Goal: Information Seeking & Learning: Learn about a topic

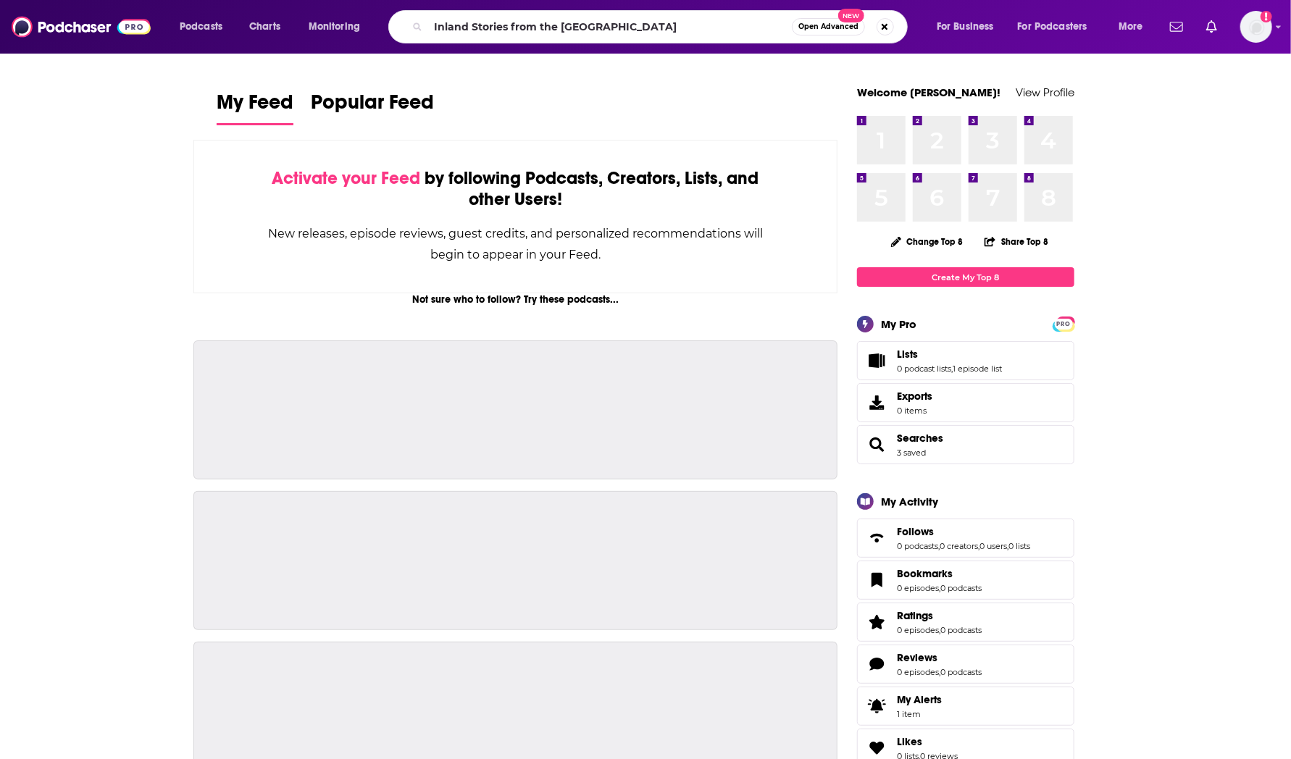
type input "Inland Stories from the [GEOGRAPHIC_DATA]"
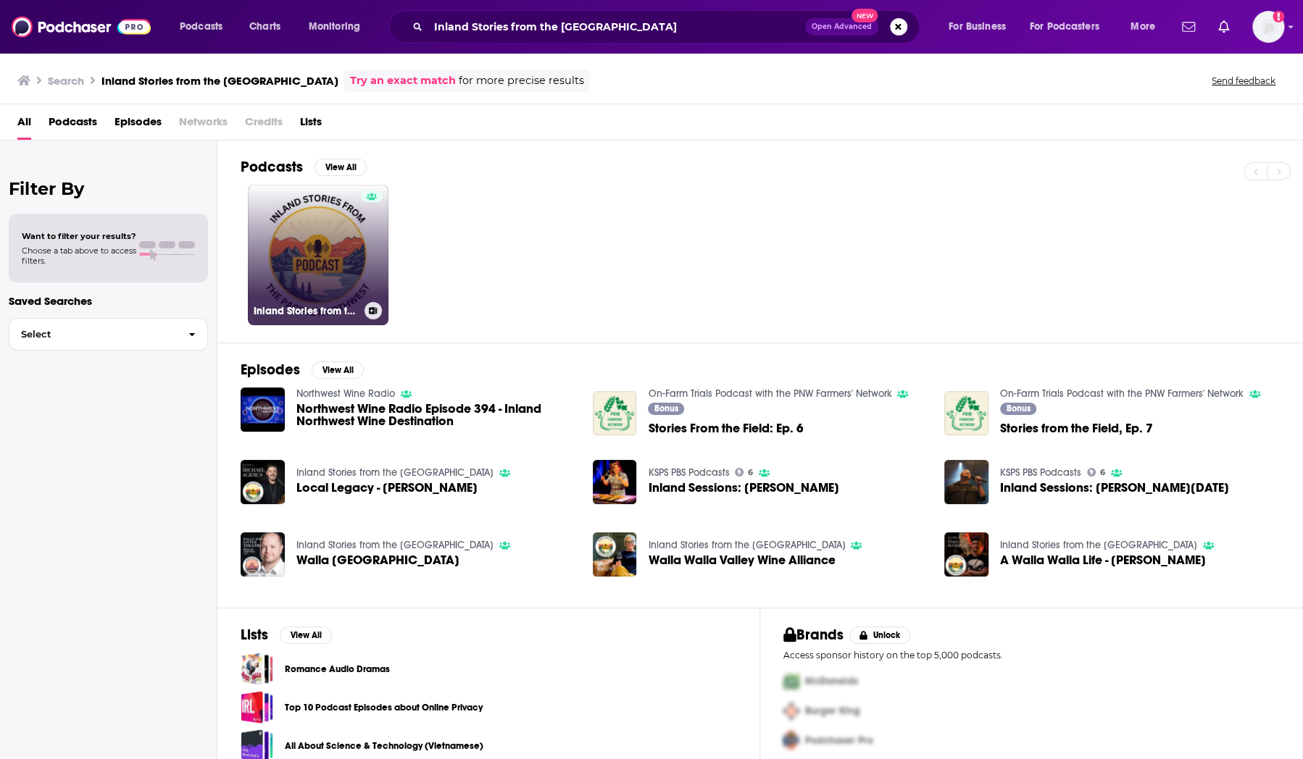
click at [337, 232] on link "Inland Stories from the [GEOGRAPHIC_DATA]" at bounding box center [318, 255] width 141 height 141
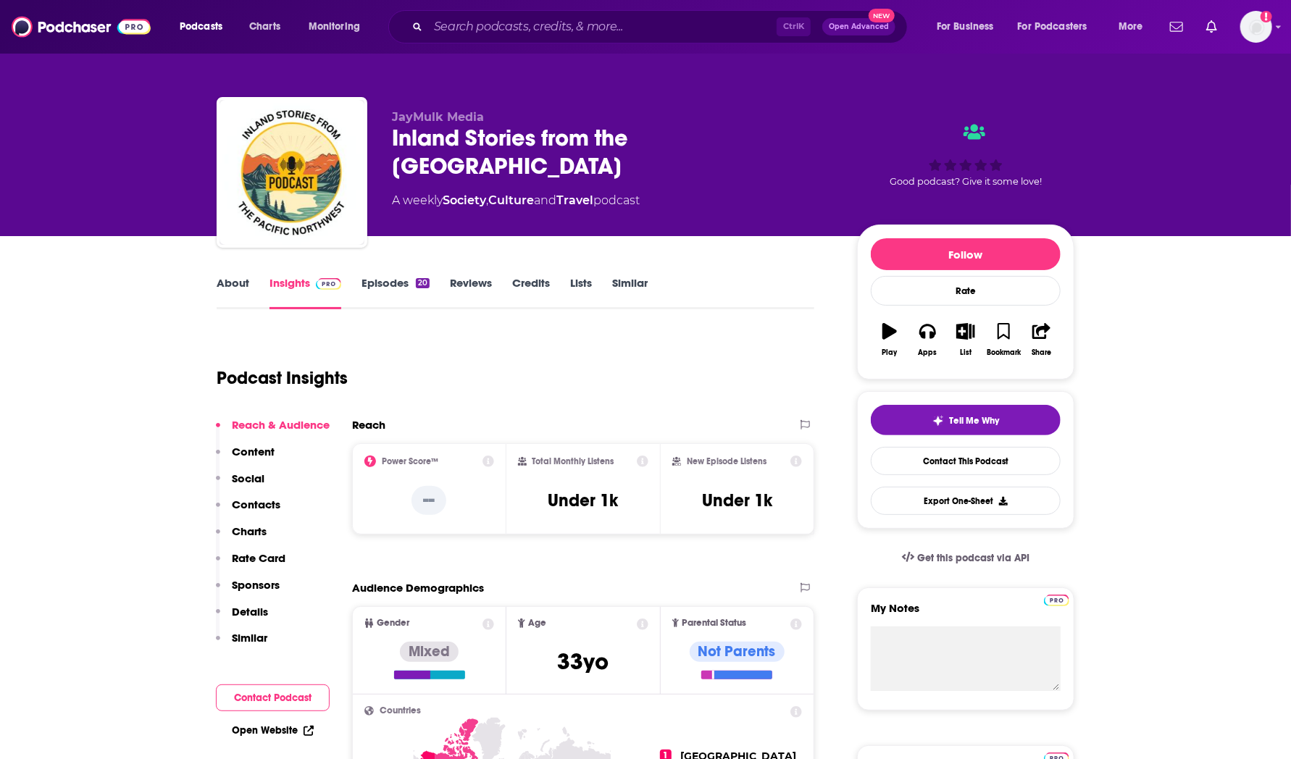
scroll to position [7, 0]
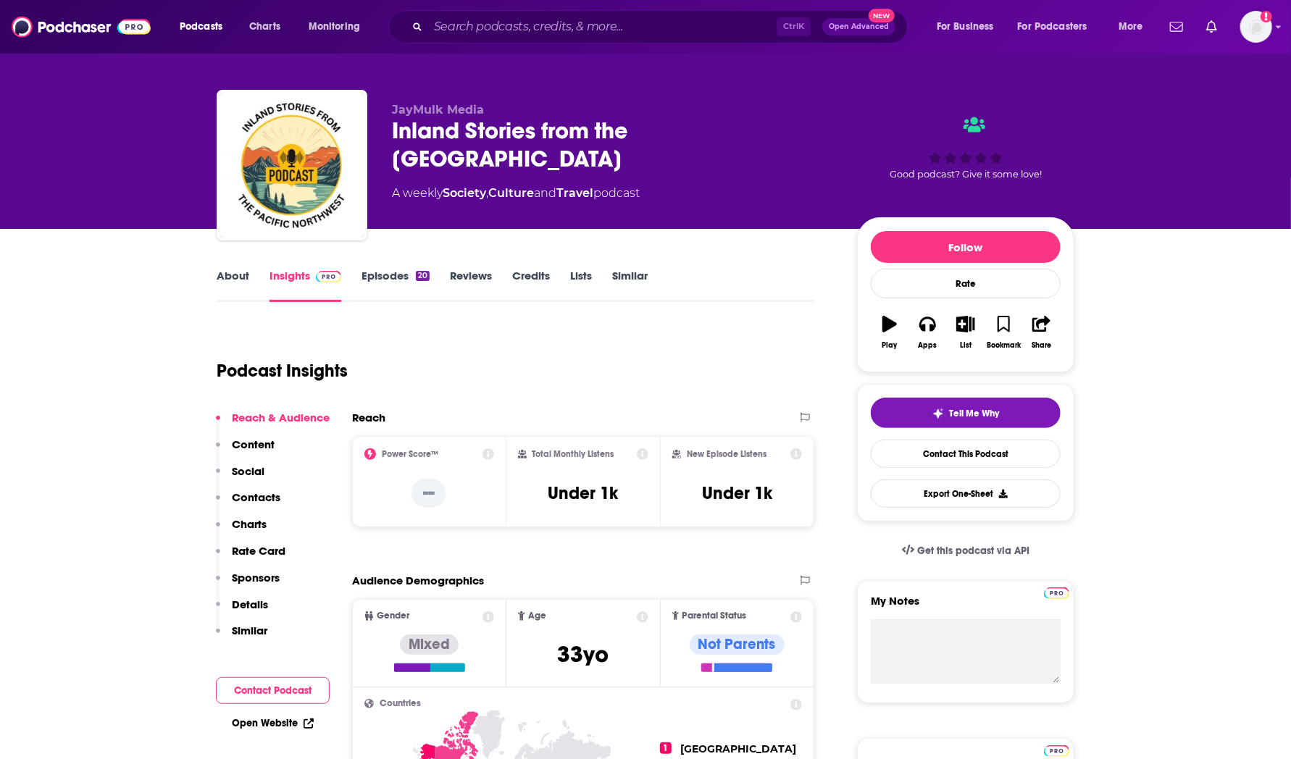
click at [244, 281] on link "About" at bounding box center [233, 285] width 33 height 33
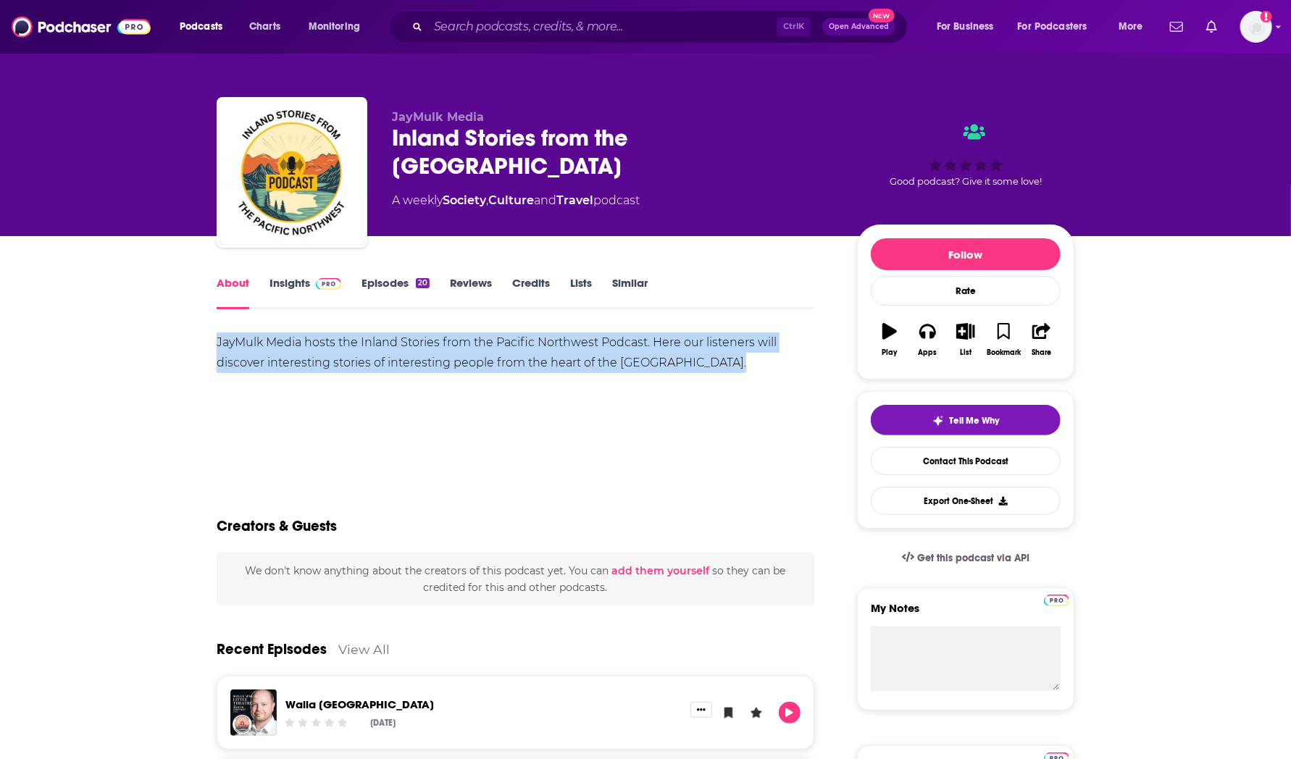
drag, startPoint x: 726, startPoint y: 359, endPoint x: 218, endPoint y: 340, distance: 508.2
click at [218, 340] on div "JayMulk Media hosts the Inland Stories from the Pacific Northwest Podcast. Here…" at bounding box center [516, 353] width 598 height 41
copy div "JayMulk Media hosts the Inland Stories from the Pacific Northwest Podcast. Here…"
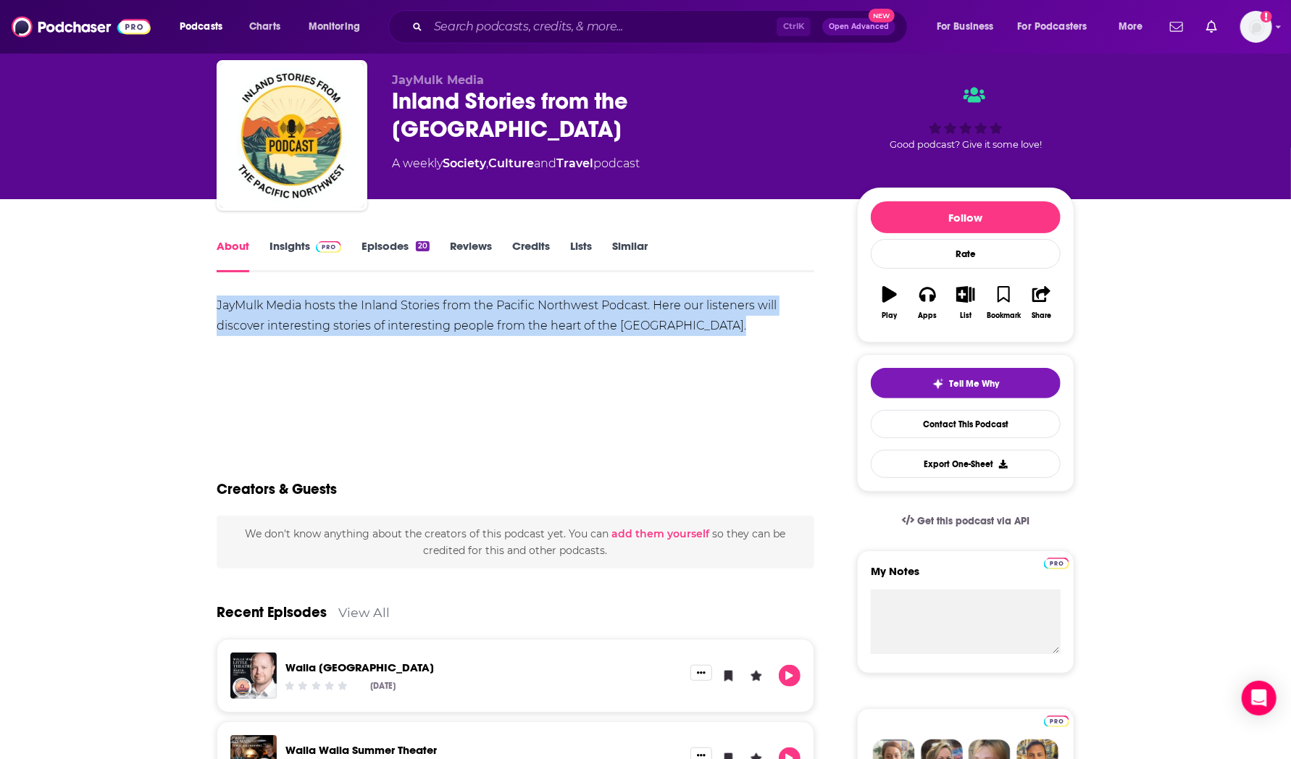
scroll to position [26, 0]
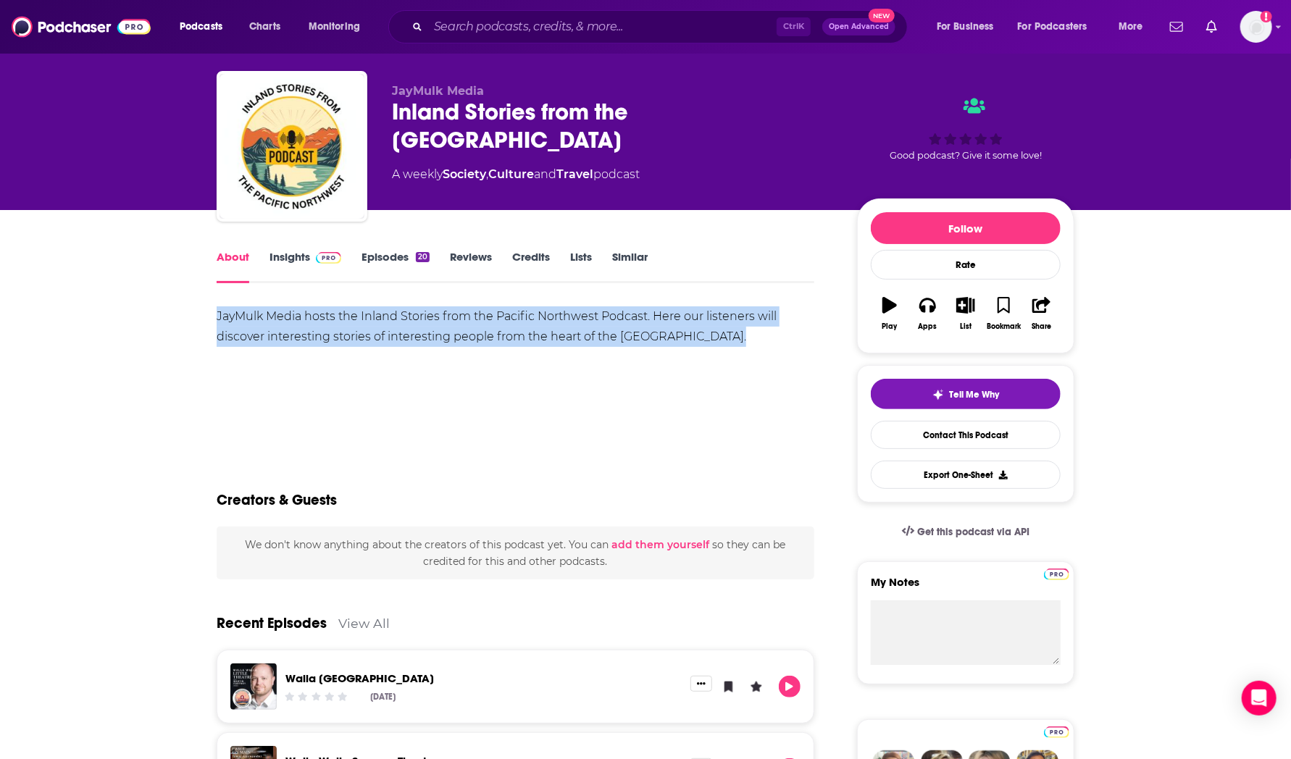
click at [287, 259] on link "Insights" at bounding box center [306, 266] width 72 height 33
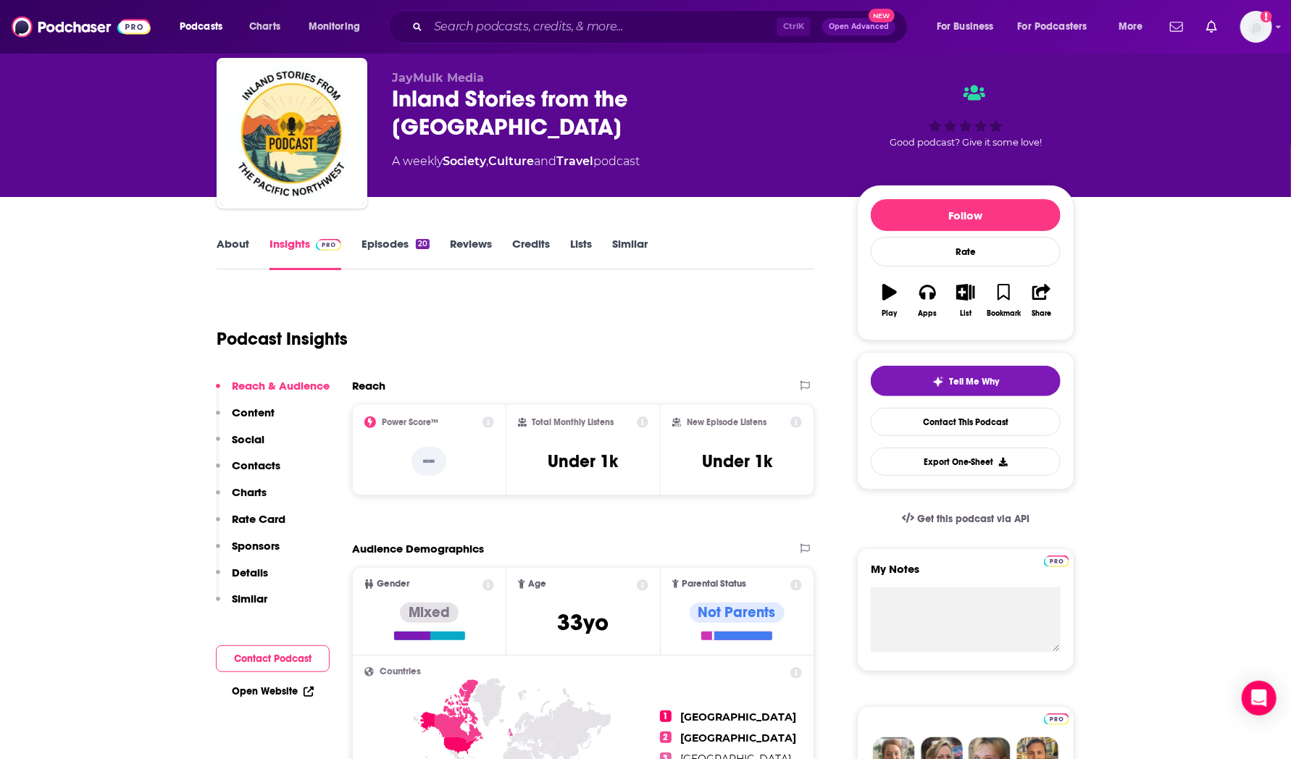
scroll to position [13, 0]
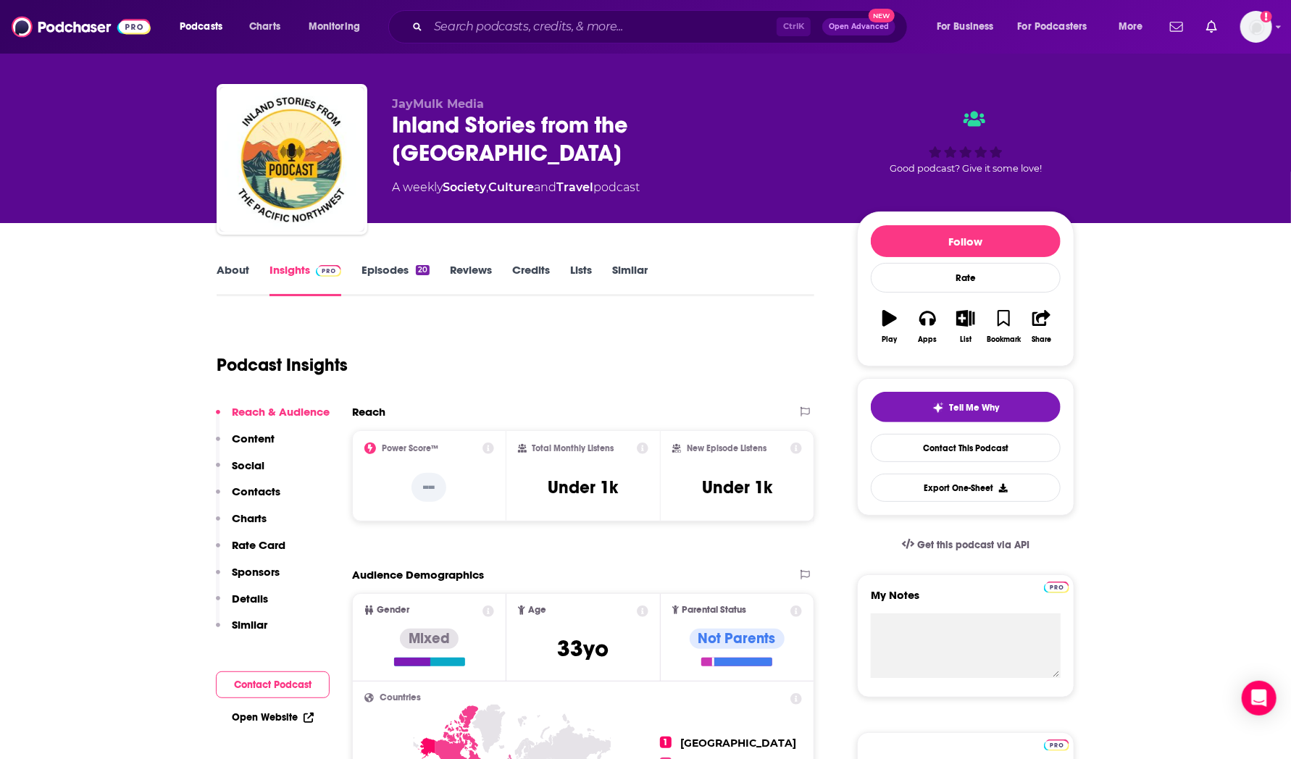
click at [391, 268] on link "Episodes 20" at bounding box center [396, 279] width 68 height 33
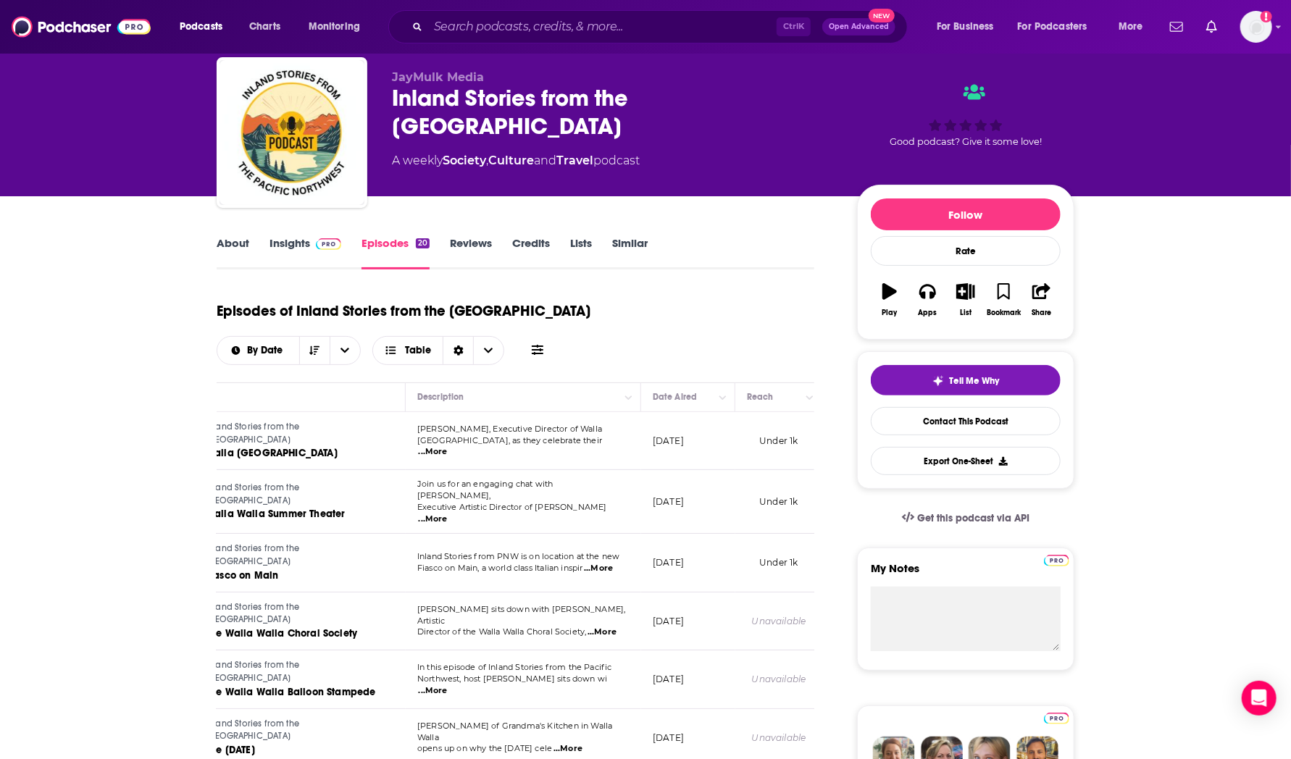
scroll to position [32, 0]
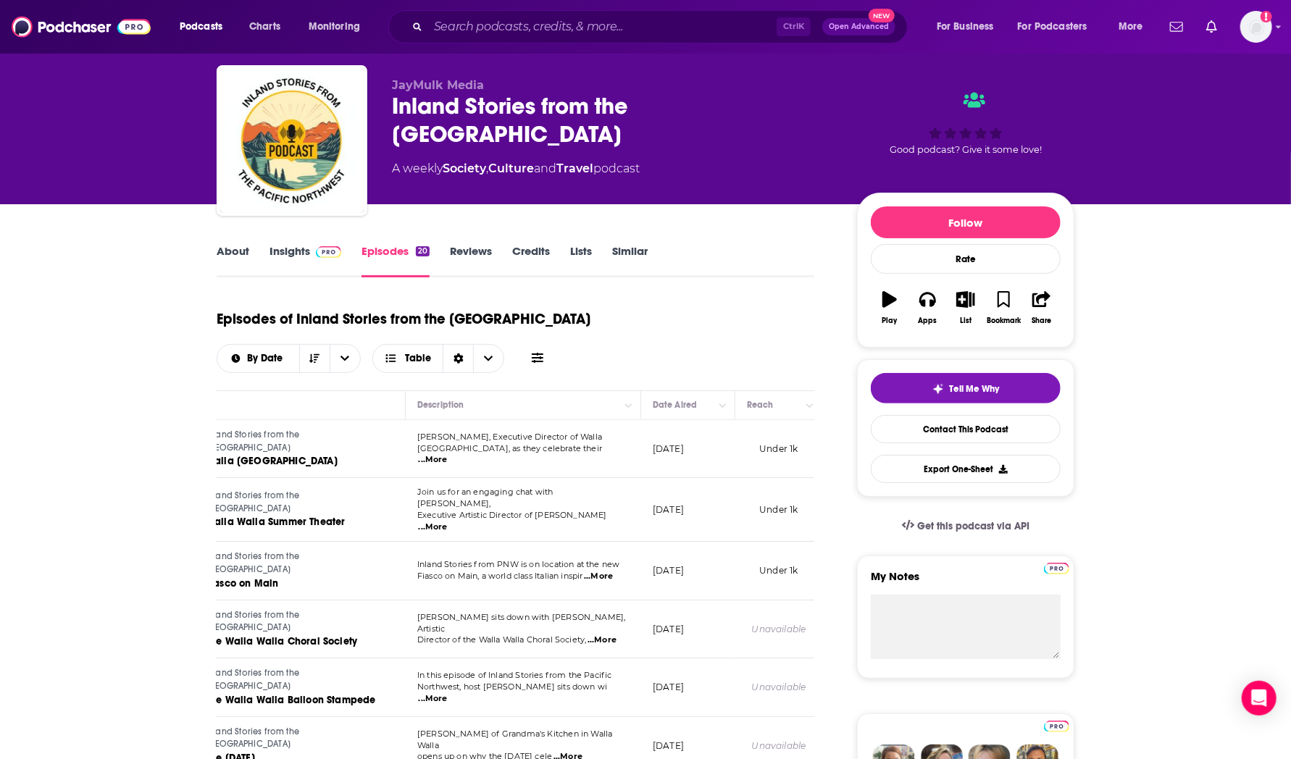
click at [293, 254] on link "Insights" at bounding box center [306, 260] width 72 height 33
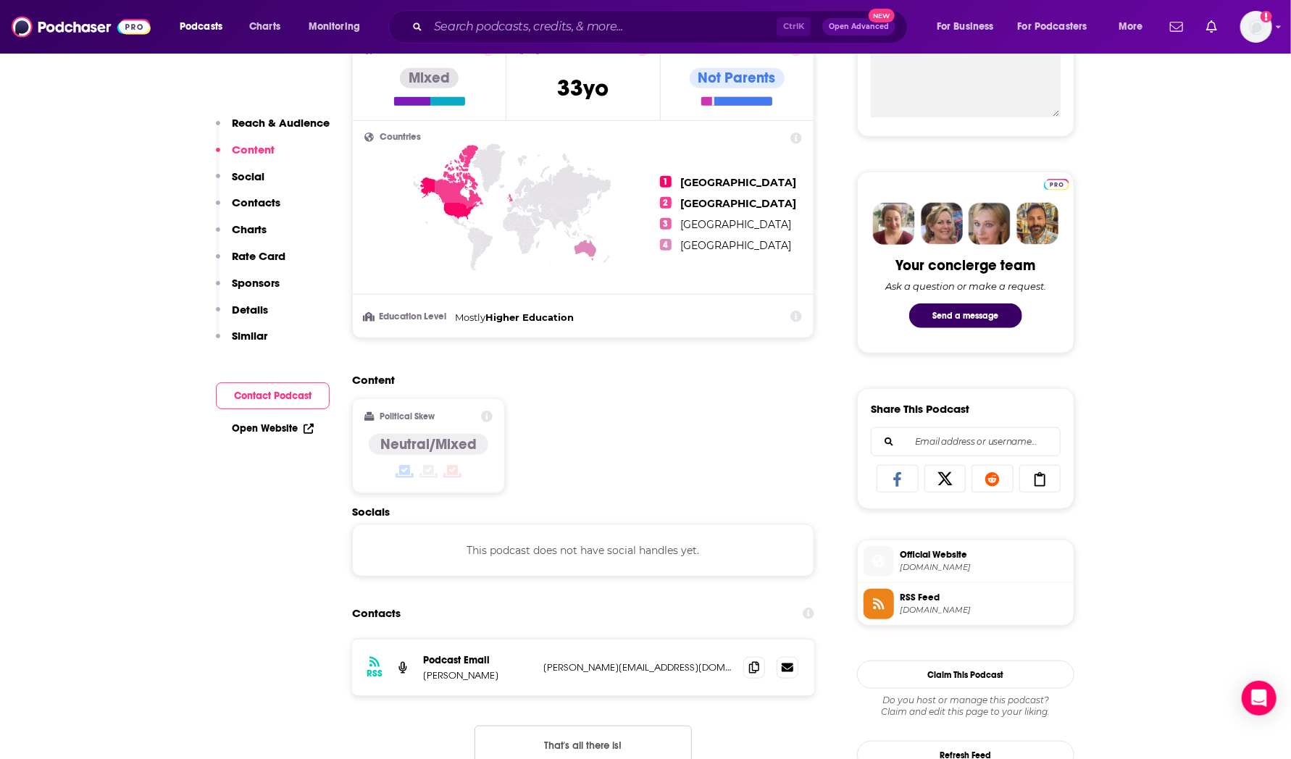
scroll to position [369, 0]
